Goal: Task Accomplishment & Management: Use online tool/utility

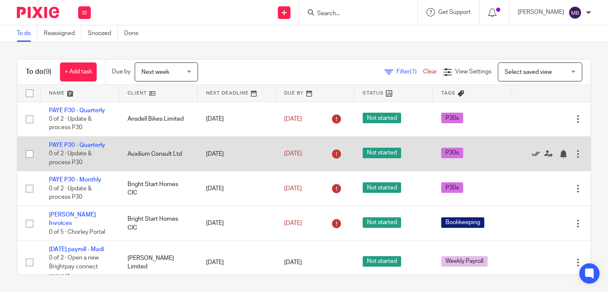
click at [534, 155] on icon at bounding box center [535, 154] width 8 height 8
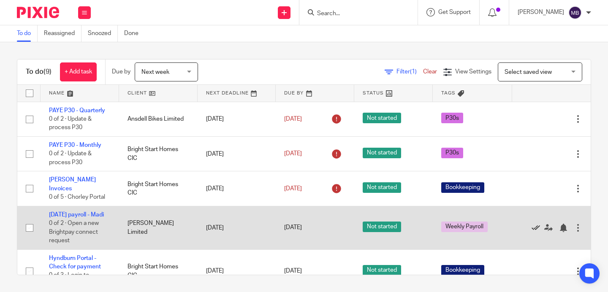
click at [533, 225] on icon at bounding box center [535, 228] width 8 height 8
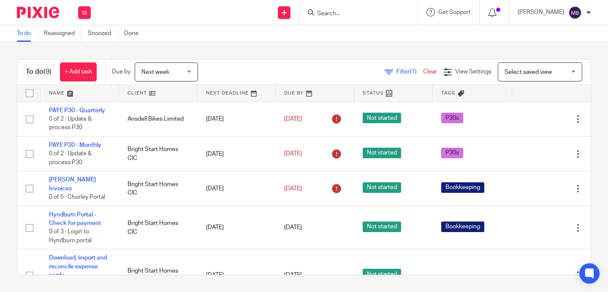
click at [349, 18] on div at bounding box center [358, 12] width 118 height 25
click at [341, 12] on input "Search" at bounding box center [354, 14] width 76 height 8
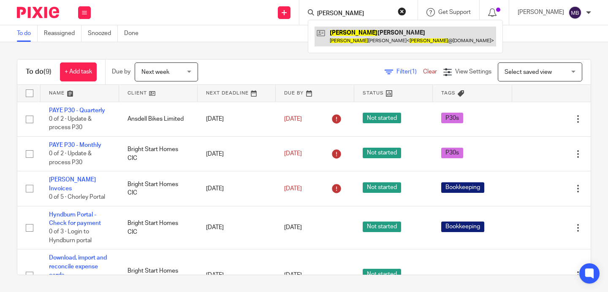
type input "lucy"
click at [387, 32] on link at bounding box center [404, 36] width 181 height 19
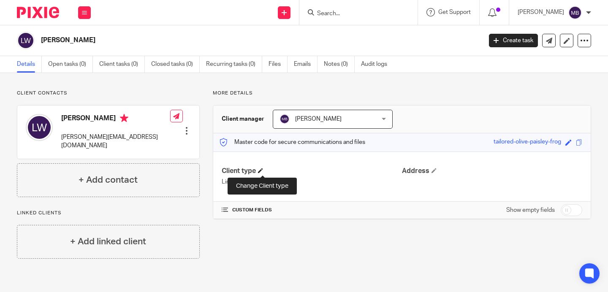
click at [263, 170] on span at bounding box center [260, 170] width 5 height 5
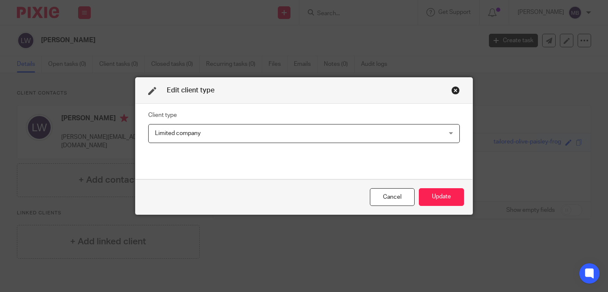
click at [282, 137] on span "Limited company" at bounding box center [277, 134] width 244 height 18
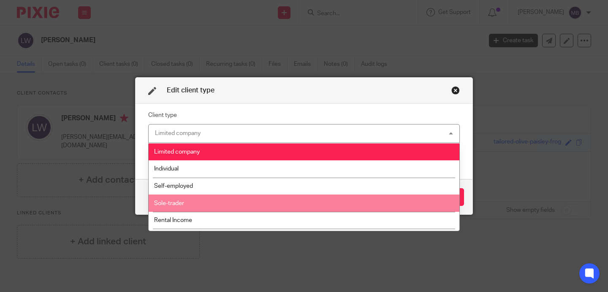
click at [244, 203] on li "Sole-trader" at bounding box center [304, 203] width 311 height 17
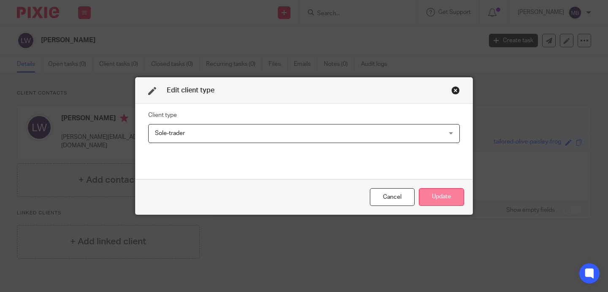
click at [437, 195] on button "Update" at bounding box center [441, 197] width 45 height 18
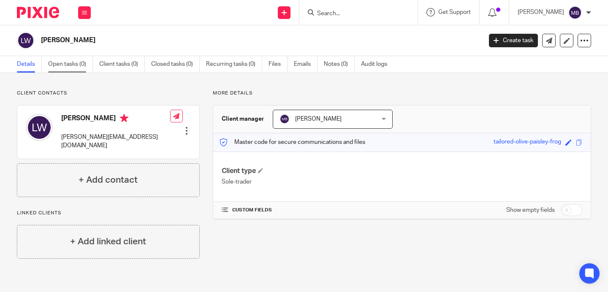
click at [67, 68] on link "Open tasks (0)" at bounding box center [70, 64] width 45 height 16
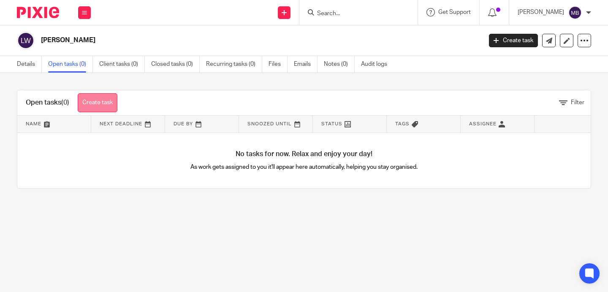
click at [92, 110] on link "Create task" at bounding box center [98, 102] width 40 height 19
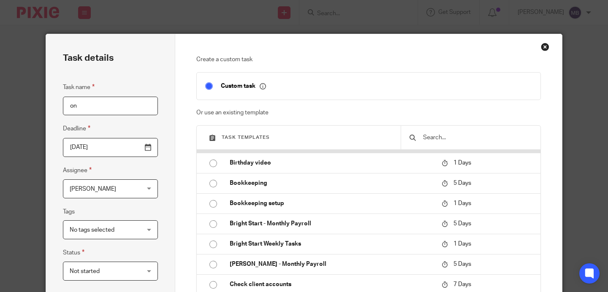
scroll to position [59, 0]
type input "on"
click at [452, 135] on input "text" at bounding box center [477, 137] width 110 height 9
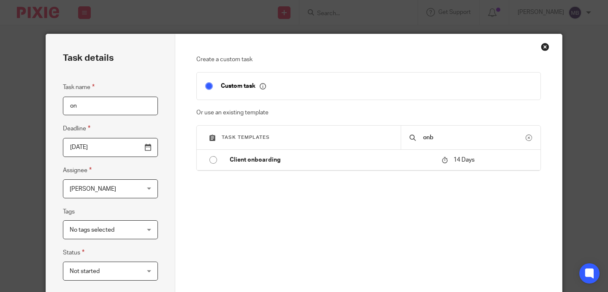
scroll to position [0, 0]
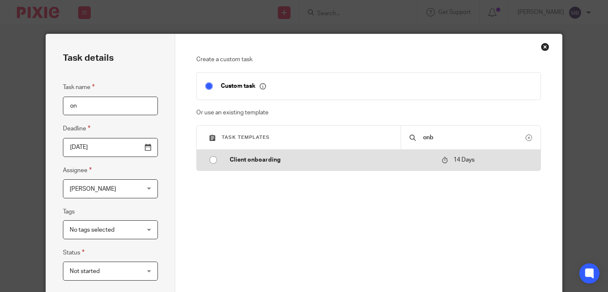
type input "onb"
click at [213, 161] on input "radio" at bounding box center [213, 160] width 16 height 16
type input "2025-10-27"
checkbox input "false"
radio input "false"
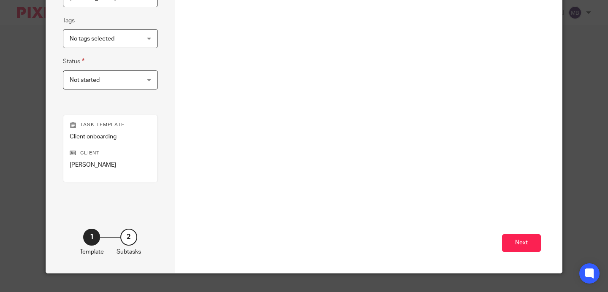
scroll to position [203, 0]
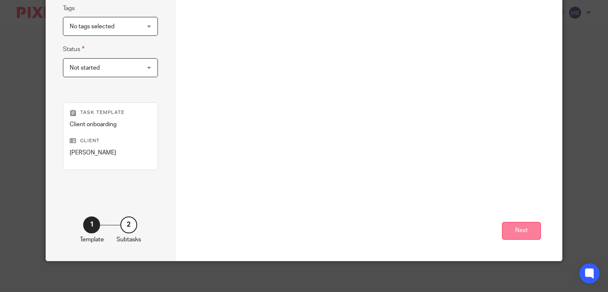
click at [525, 229] on button "Next" at bounding box center [521, 231] width 39 height 18
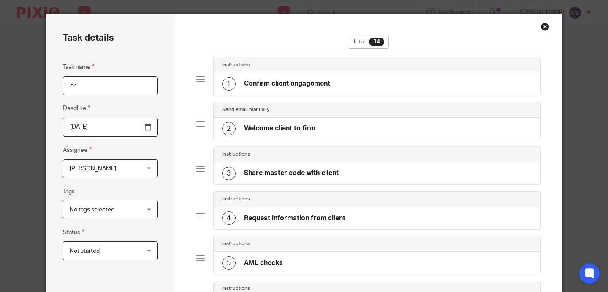
scroll to position [3, 0]
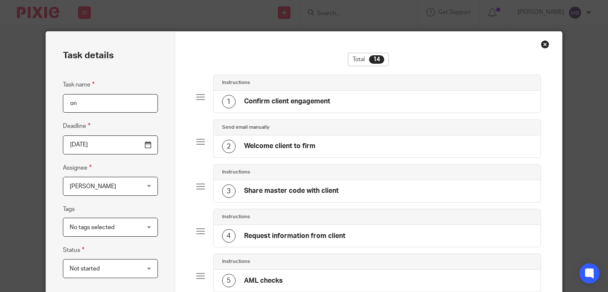
click at [313, 96] on div "1 Confirm client engagement" at bounding box center [276, 102] width 108 height 14
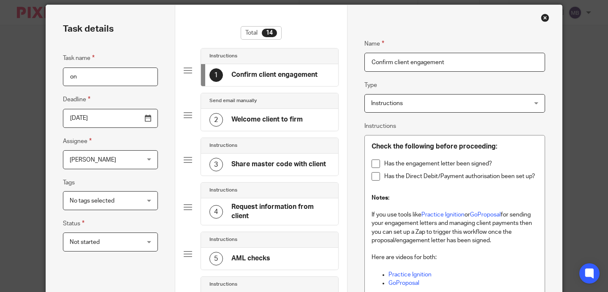
scroll to position [30, 0]
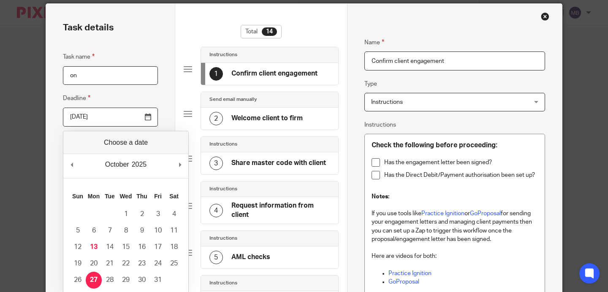
click at [149, 119] on input "2025-10-27" at bounding box center [110, 117] width 95 height 19
type input "2025-10-17"
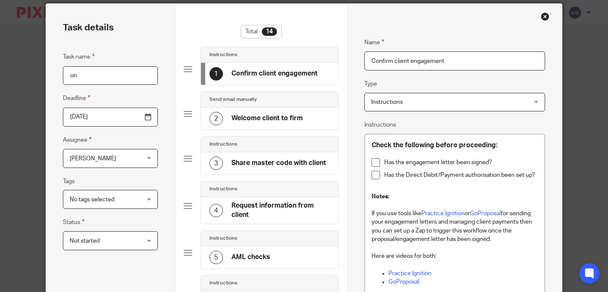
click at [92, 78] on input "on" at bounding box center [110, 75] width 95 height 19
type input "o"
click at [192, 29] on div "Total 14" at bounding box center [261, 36] width 155 height 22
click at [103, 77] on input "Task name" at bounding box center [110, 75] width 95 height 19
type input "O"
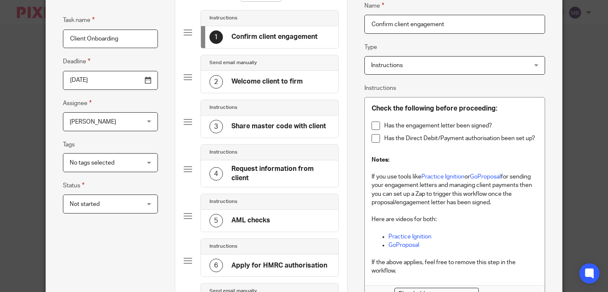
scroll to position [107, 0]
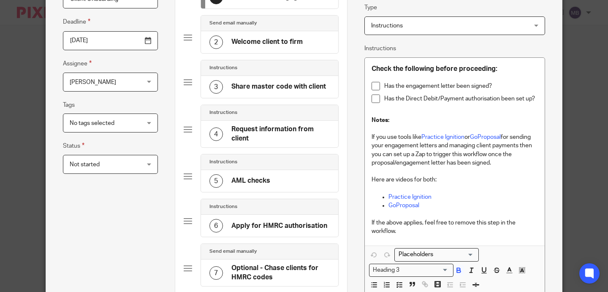
type input "Client Onboarding"
click at [131, 168] on span "Not started" at bounding box center [105, 164] width 70 height 18
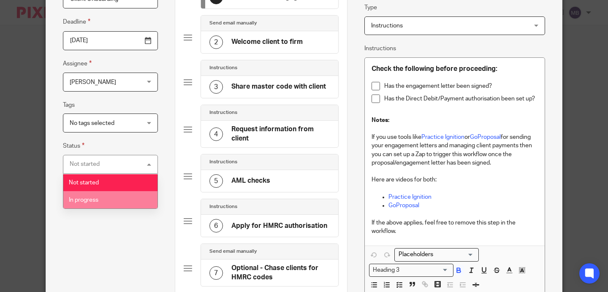
click at [125, 196] on li "In progress" at bounding box center [110, 199] width 94 height 17
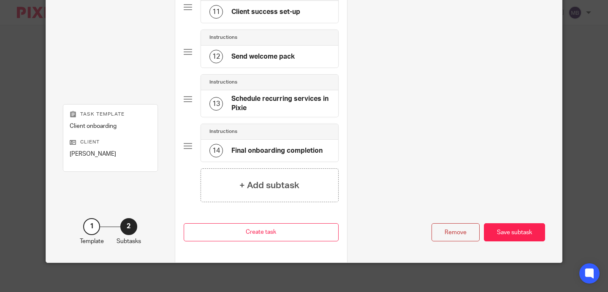
scroll to position [558, 0]
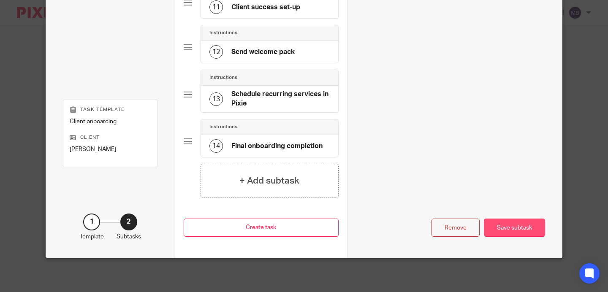
click at [528, 227] on div "Save subtask" at bounding box center [514, 228] width 61 height 18
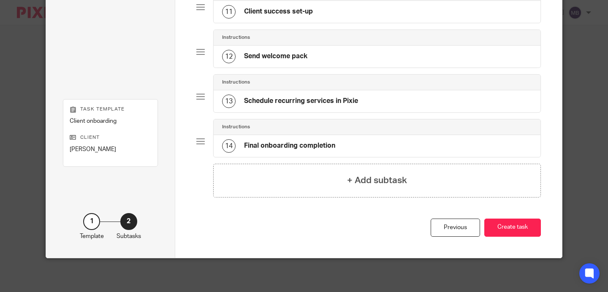
scroll to position [540, 0]
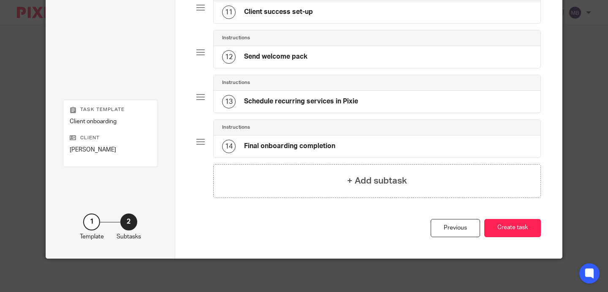
click at [528, 227] on button "Create task" at bounding box center [512, 228] width 57 height 18
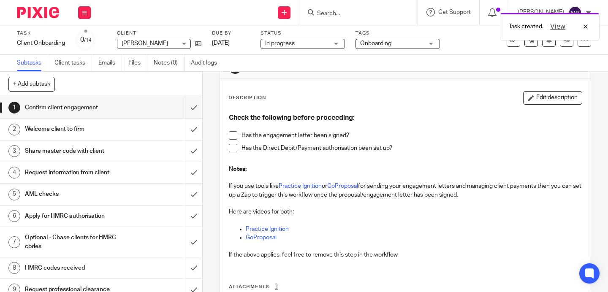
scroll to position [105, 0]
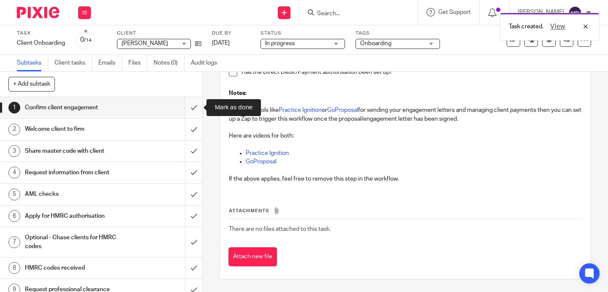
click at [197, 105] on input "submit" at bounding box center [101, 107] width 202 height 21
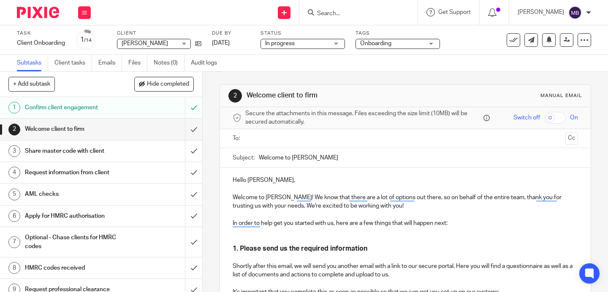
click at [290, 139] on input "text" at bounding box center [405, 139] width 314 height 10
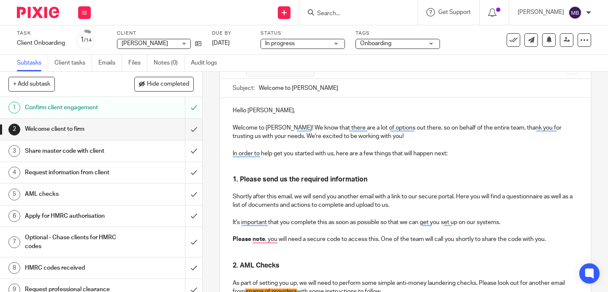
scroll to position [99, 0]
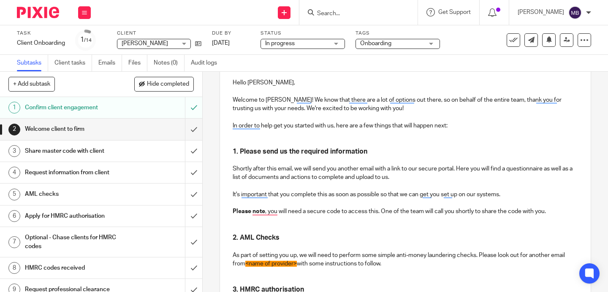
click at [549, 212] on p "Please note , you will need a secure code to access this. One of the team will …" at bounding box center [405, 211] width 345 height 8
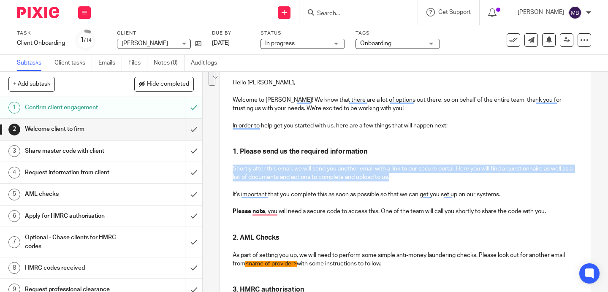
drag, startPoint x: 393, startPoint y: 176, endPoint x: 234, endPoint y: 168, distance: 158.9
click at [234, 168] on p "Shortly after this email, we will send you another email with a link to our sec…" at bounding box center [405, 173] width 345 height 17
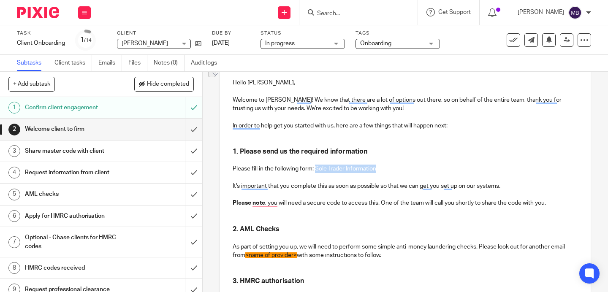
drag, startPoint x: 380, startPoint y: 168, endPoint x: 315, endPoint y: 168, distance: 65.0
click at [315, 168] on p "Please fill in the following form: Sole Trader Information" at bounding box center [405, 169] width 345 height 8
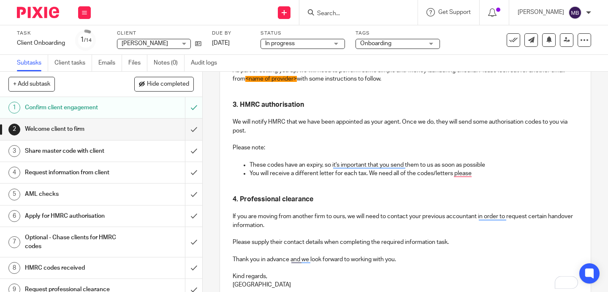
scroll to position [355, 0]
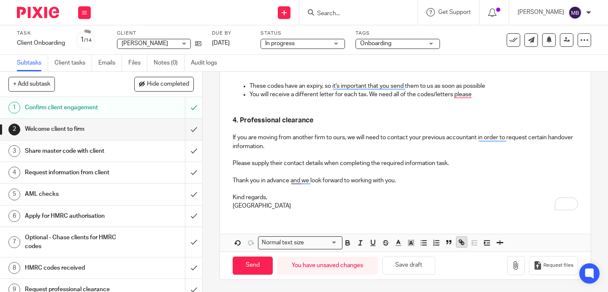
click at [464, 241] on icon "button" at bounding box center [462, 242] width 8 height 8
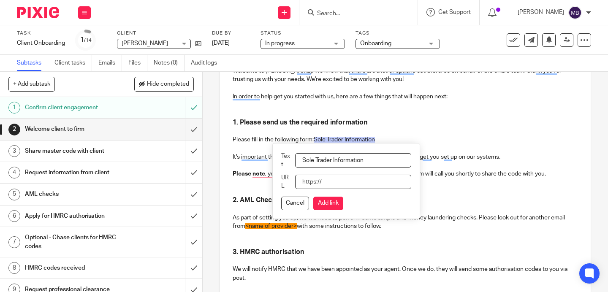
click at [350, 184] on input "URL" at bounding box center [353, 182] width 116 height 14
paste input "https://airtable.com/appjvLn8fiIahqaTc/pagqyB7ozJbBrCrLW/form"
type input "https://airtable.com/appjvLn8fiIahqaTc/pagqyB7ozJbBrCrLW/form"
click at [330, 202] on button "Add link" at bounding box center [328, 204] width 30 height 14
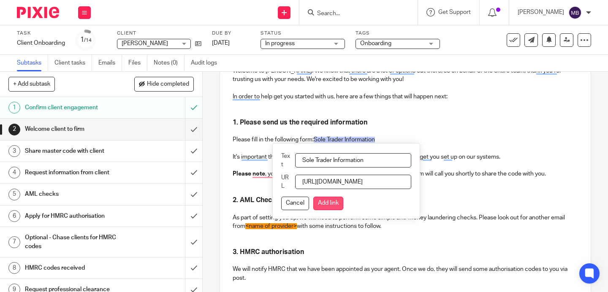
scroll to position [0, 0]
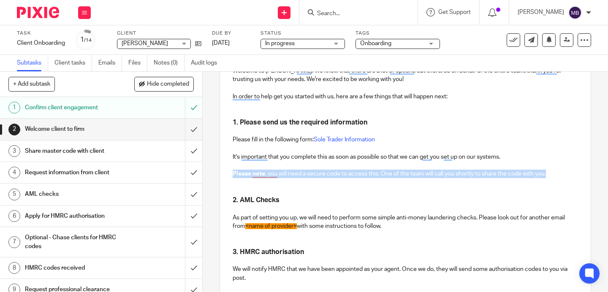
drag, startPoint x: 550, startPoint y: 173, endPoint x: 234, endPoint y: 170, distance: 315.7
click at [234, 170] on p "Please note , you will need a secure code to access this. One of the team will …" at bounding box center [405, 174] width 345 height 8
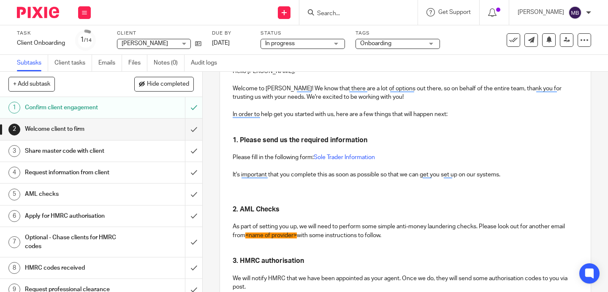
scroll to position [123, 0]
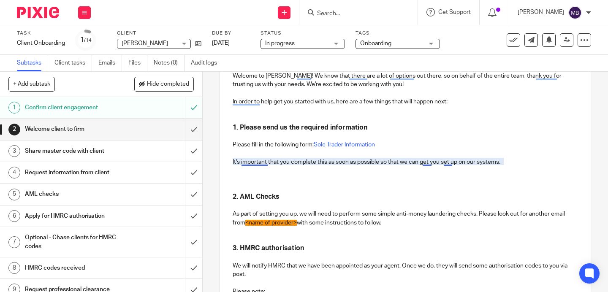
click at [256, 180] on p "To enrich screen reader interactions, please activate Accessibility in Grammarl…" at bounding box center [405, 179] width 345 height 8
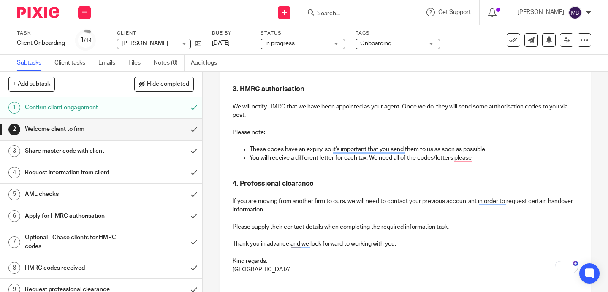
scroll to position [282, 0]
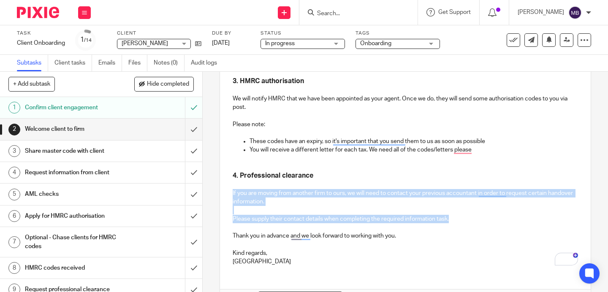
drag, startPoint x: 453, startPoint y: 219, endPoint x: 232, endPoint y: 191, distance: 223.3
click at [232, 191] on div "Hello Lucy, Welcome to Brooks! We know that there are a lot of options out ther…" at bounding box center [405, 79] width 371 height 385
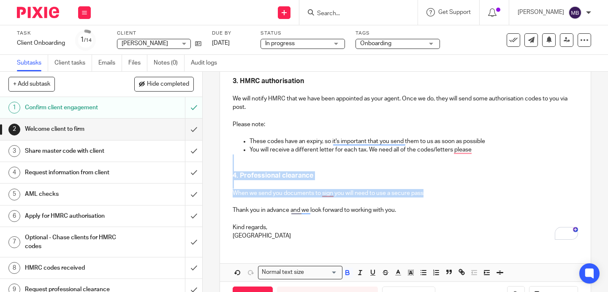
drag, startPoint x: 427, startPoint y: 192, endPoint x: 219, endPoint y: 170, distance: 209.3
click at [219, 171] on div "2 Welcome client to firm Manual email Secure the attachments in this message. F…" at bounding box center [405, 182] width 405 height 220
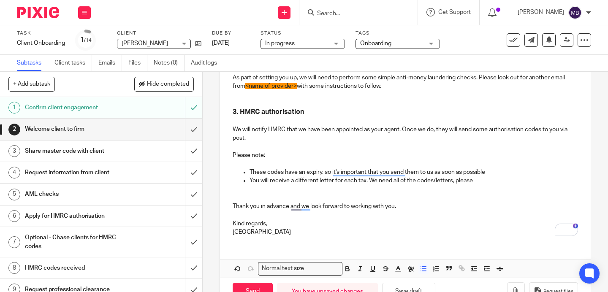
scroll to position [276, 0]
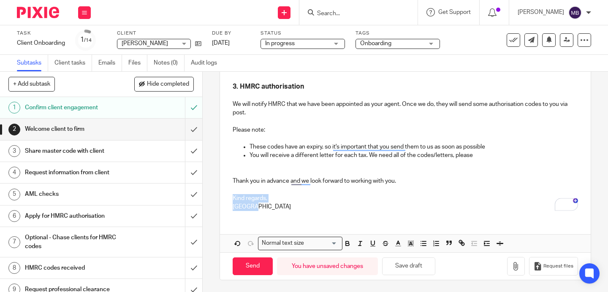
drag, startPoint x: 260, startPoint y: 206, endPoint x: 230, endPoint y: 200, distance: 30.5
click at [230, 200] on div "Hello Lucy, Welcome to Brooks! We know that there are a lot of options out ther…" at bounding box center [405, 55] width 371 height 325
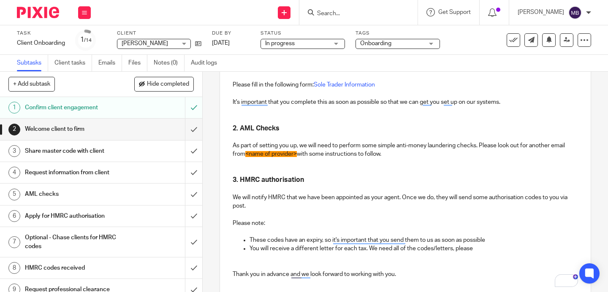
scroll to position [185, 0]
